Goal: Task Accomplishment & Management: Use online tool/utility

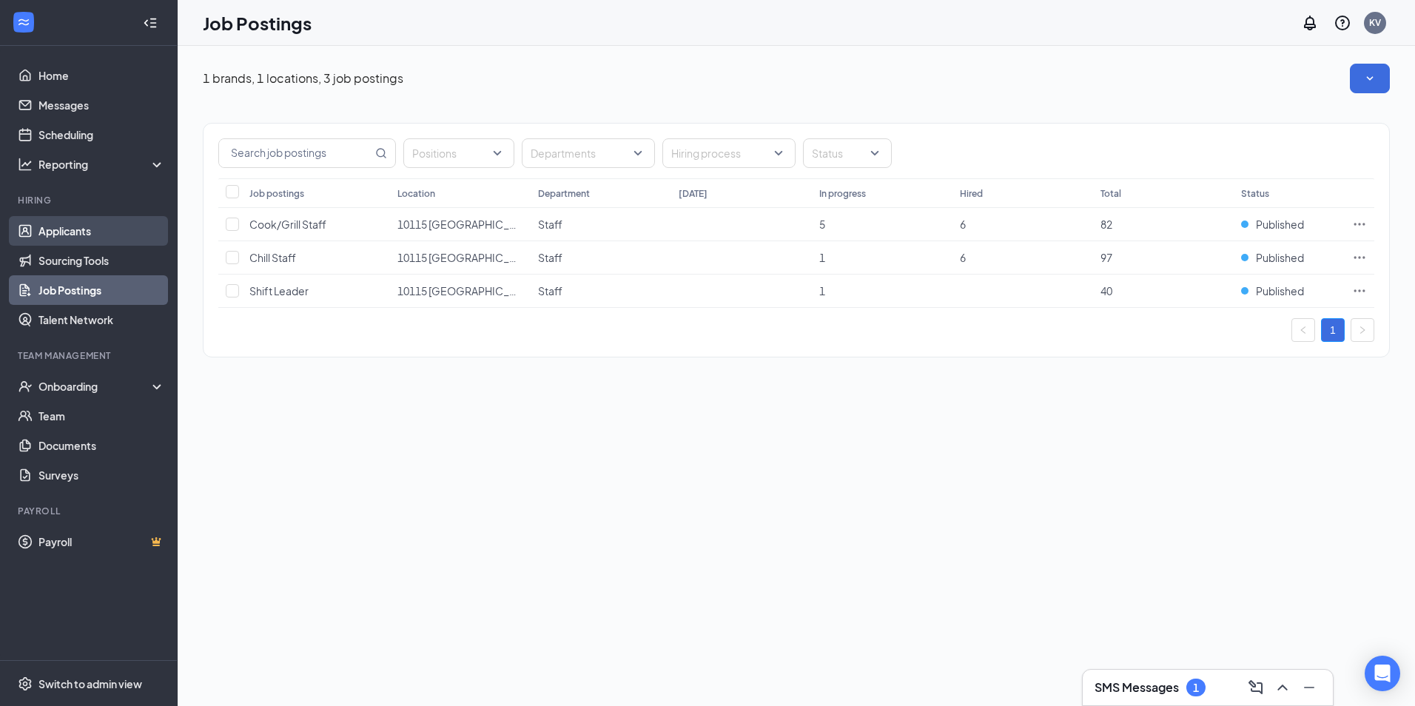
click at [81, 218] on link "Applicants" at bounding box center [101, 231] width 127 height 30
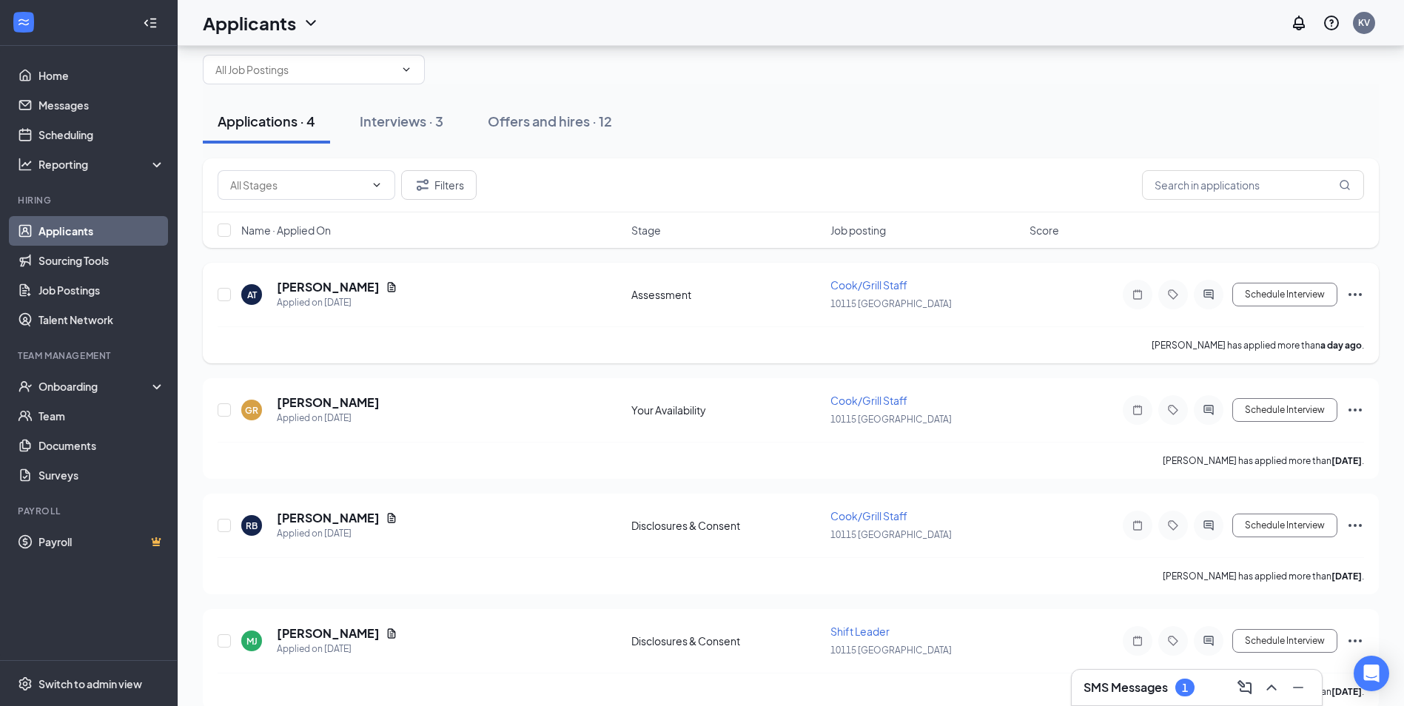
scroll to position [45, 0]
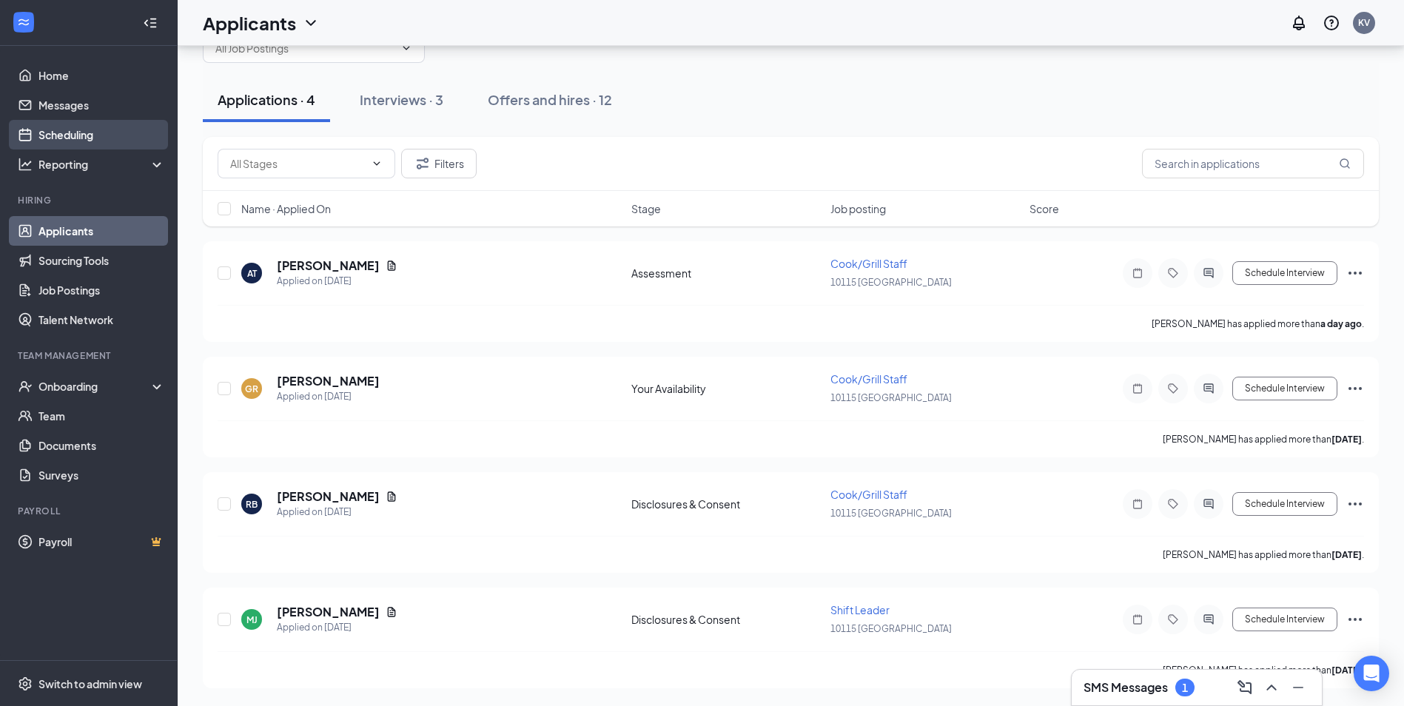
click at [86, 132] on link "Scheduling" at bounding box center [101, 135] width 127 height 30
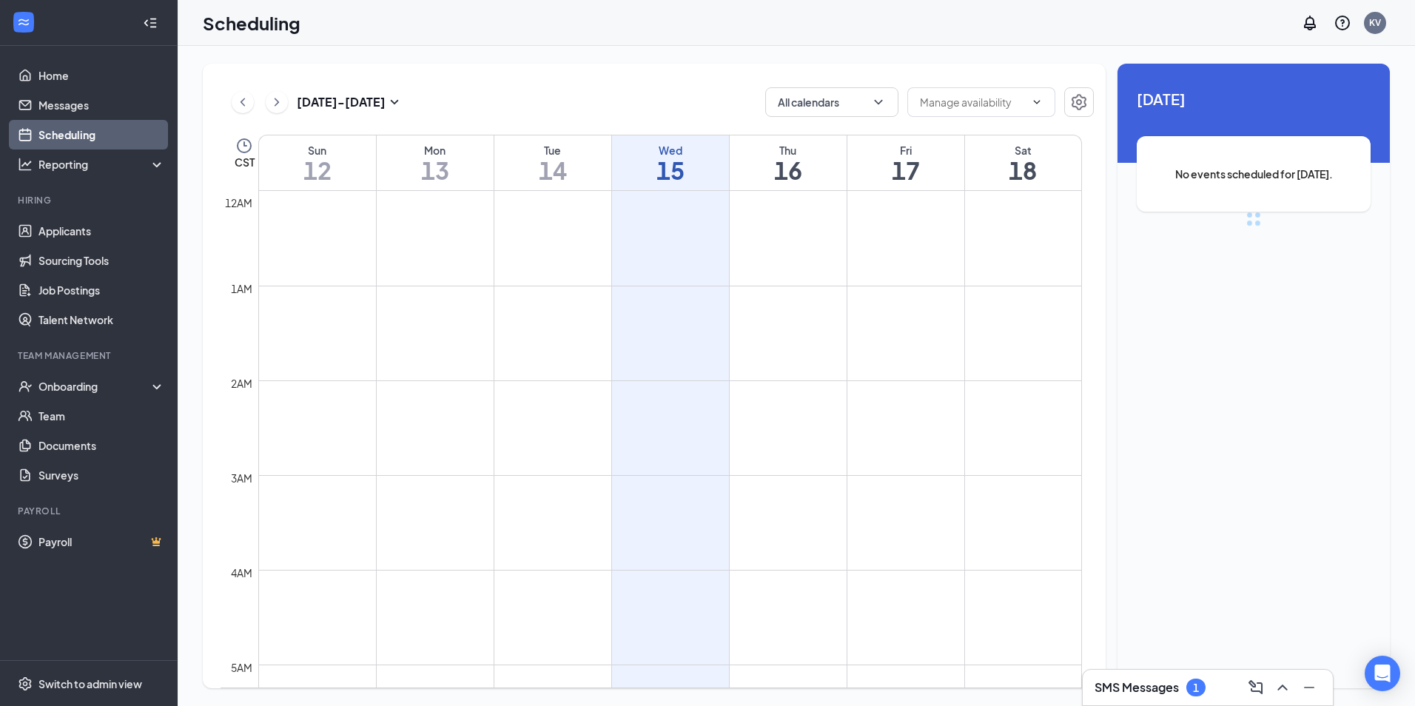
scroll to position [728, 0]
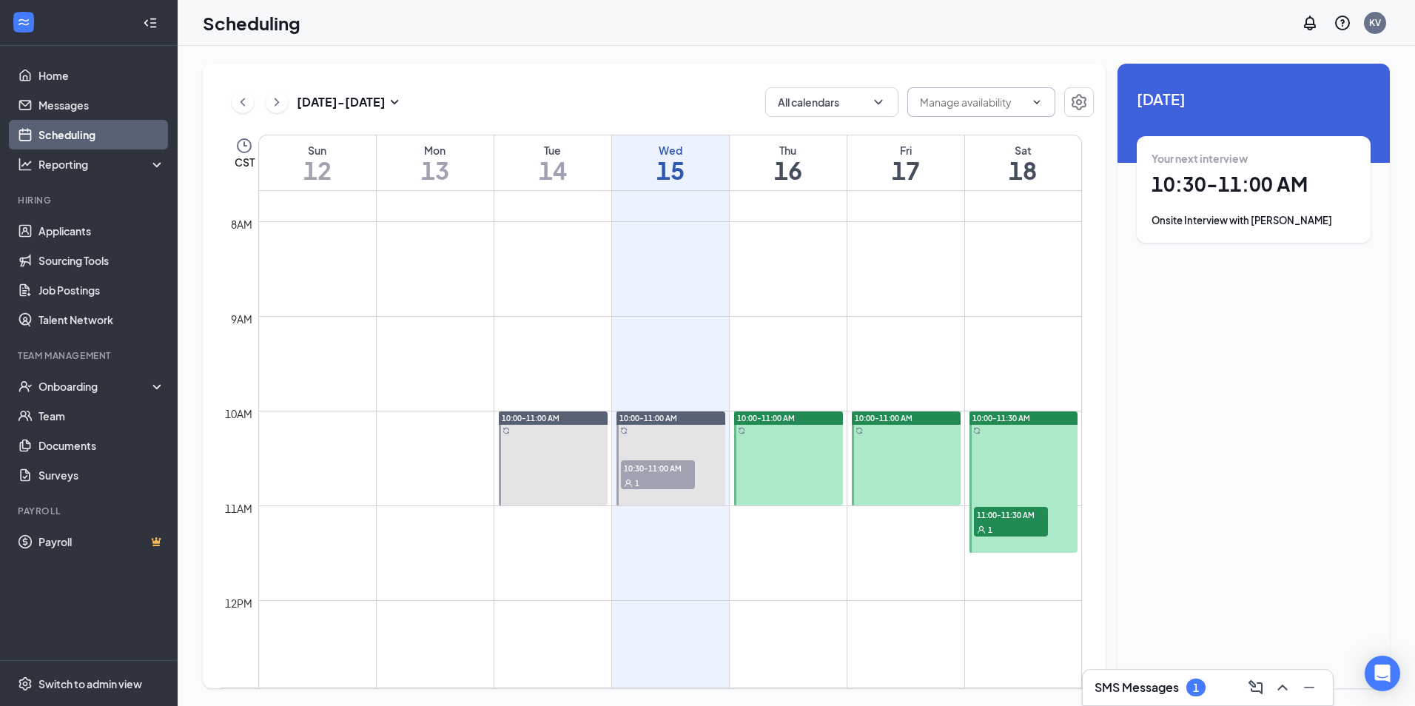
click at [1030, 108] on span at bounding box center [982, 102] width 148 height 30
click at [993, 94] on input "text" at bounding box center [972, 102] width 105 height 16
click at [996, 125] on div "Delete all availability" at bounding box center [980, 130] width 97 height 16
type input "Delete all availability"
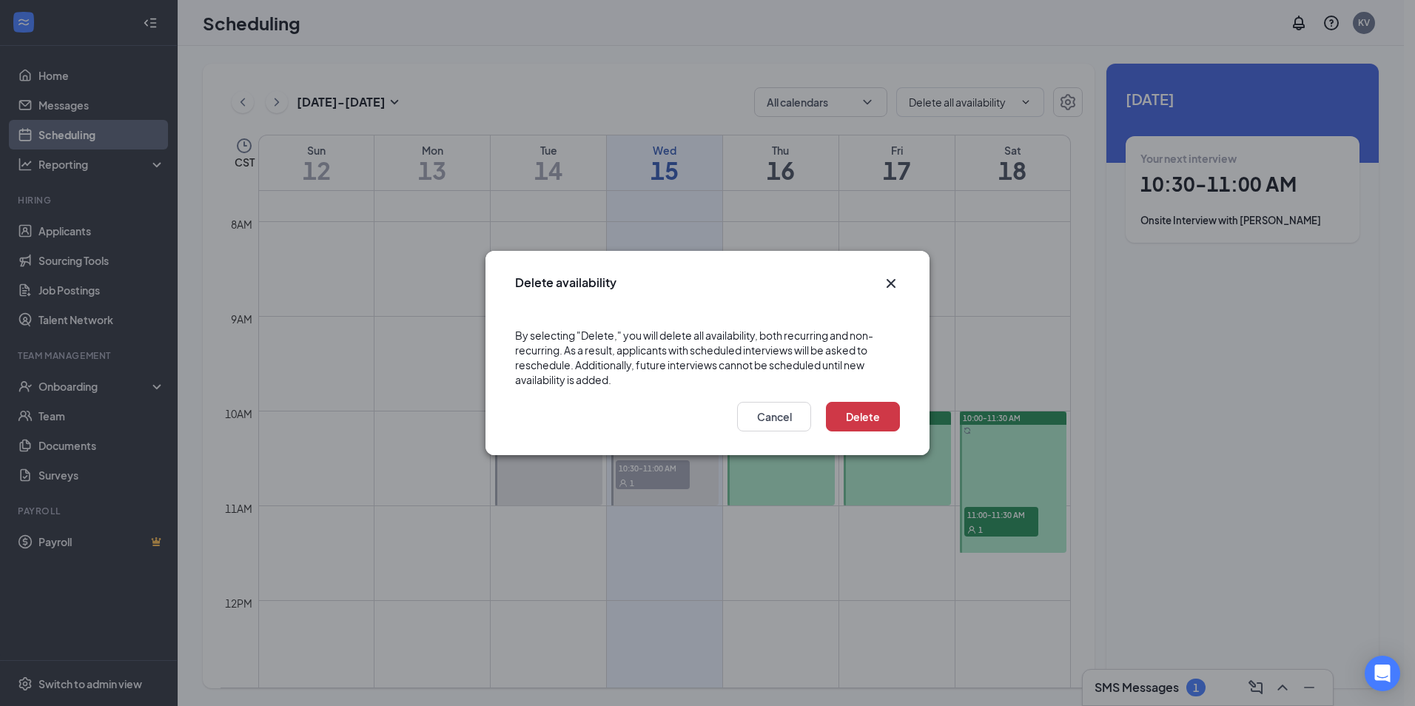
click at [906, 409] on div "Delete Cancel" at bounding box center [708, 421] width 444 height 68
click at [869, 420] on button "Delete" at bounding box center [863, 417] width 74 height 30
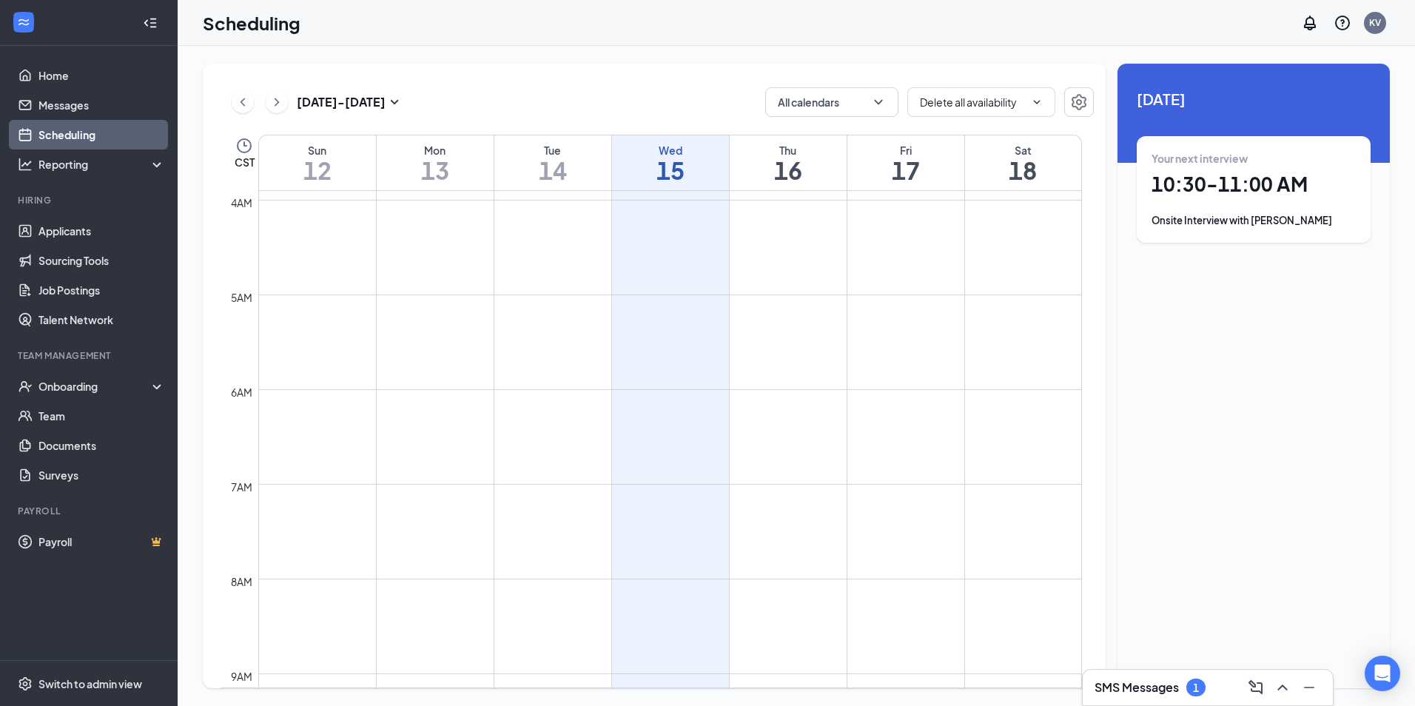
scroll to position [0, 0]
click at [284, 110] on icon "ChevronRight" at bounding box center [276, 102] width 15 height 18
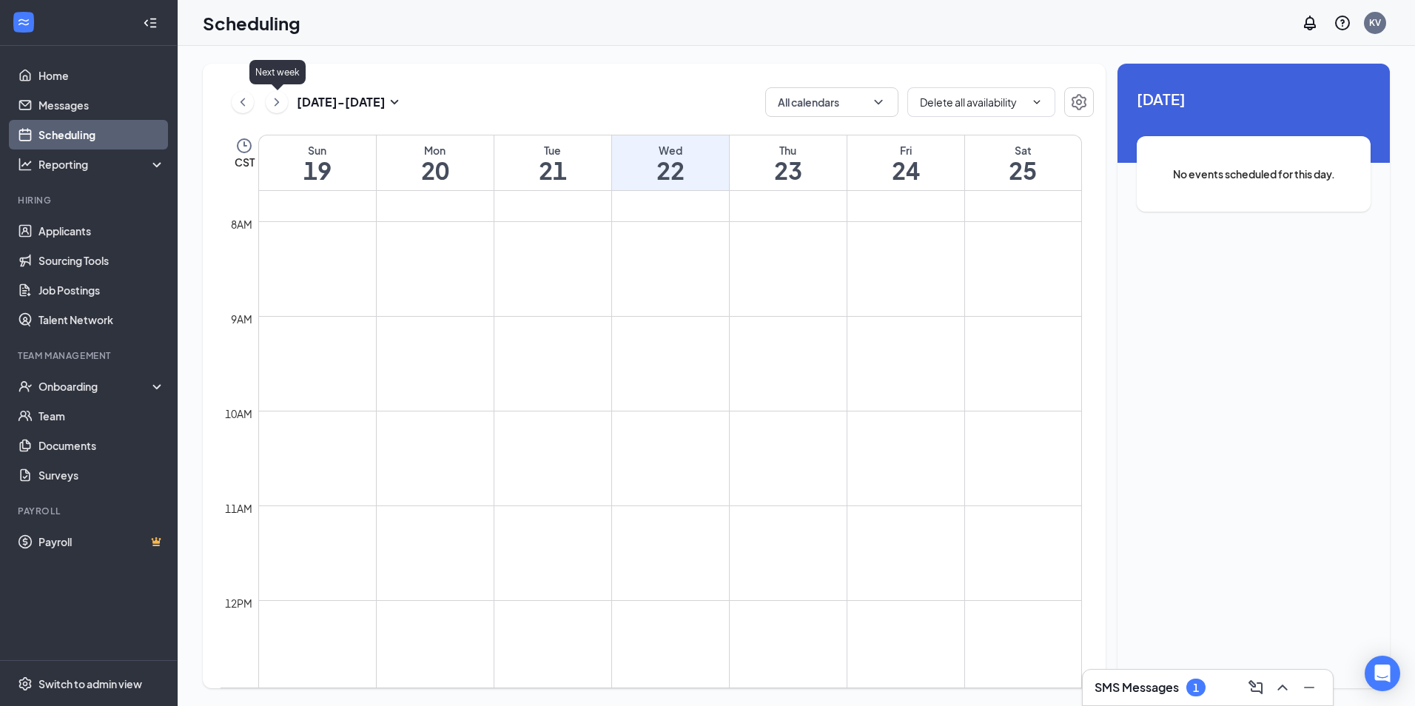
click at [256, 108] on div "[DATE] - [DATE]" at bounding box center [318, 102] width 172 height 30
click at [275, 102] on icon "ChevronRight" at bounding box center [276, 102] width 15 height 18
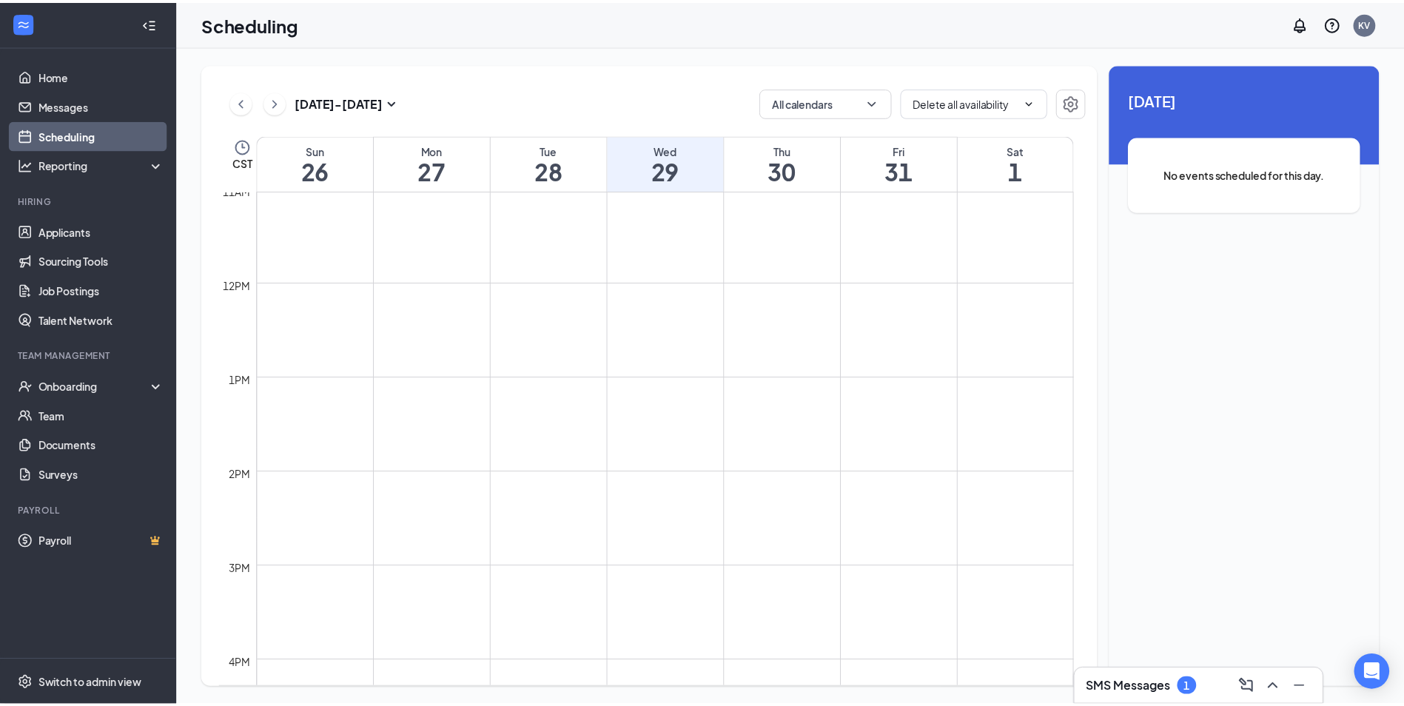
scroll to position [580, 0]
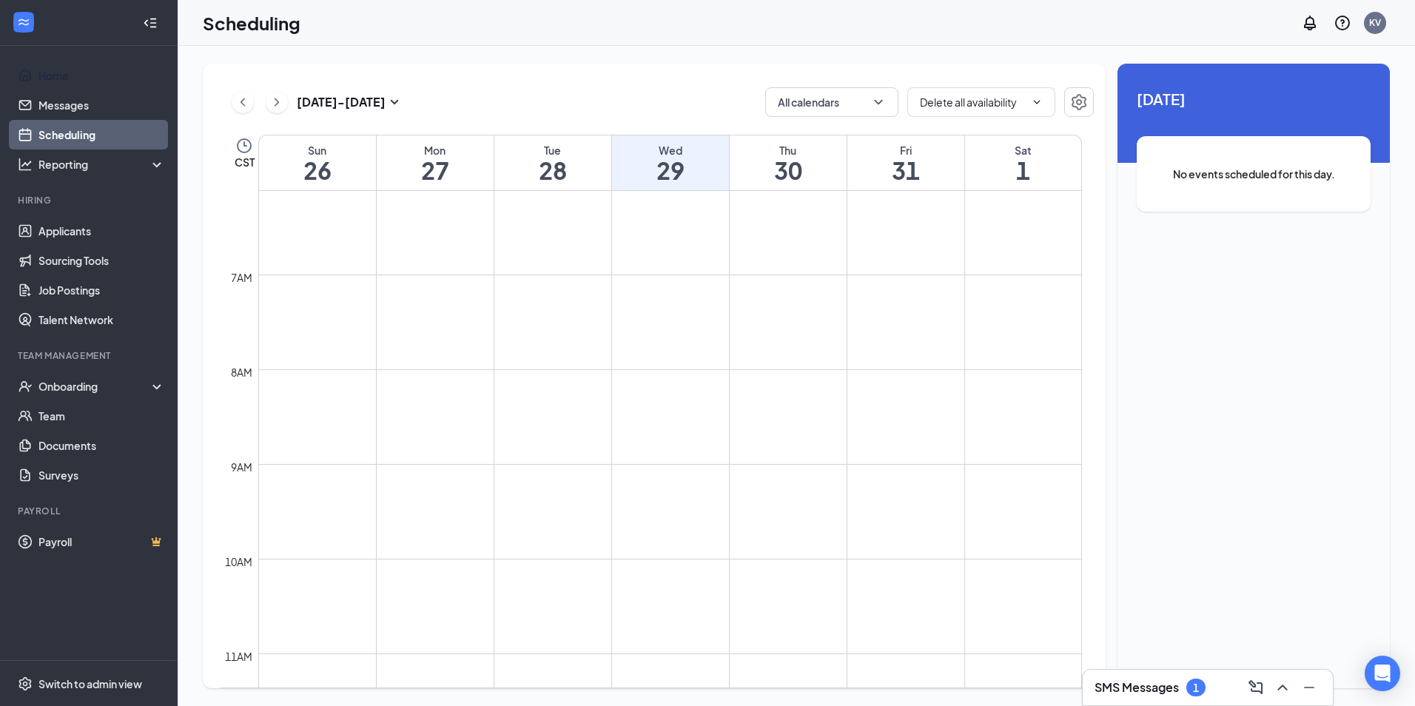
click at [73, 60] on ul "Home Messages Scheduling Reporting Hiring Applicants Sourcing Tools Job Posting…" at bounding box center [88, 353] width 177 height 614
click at [72, 76] on link "Home" at bounding box center [101, 76] width 127 height 30
